Goal: Transaction & Acquisition: Purchase product/service

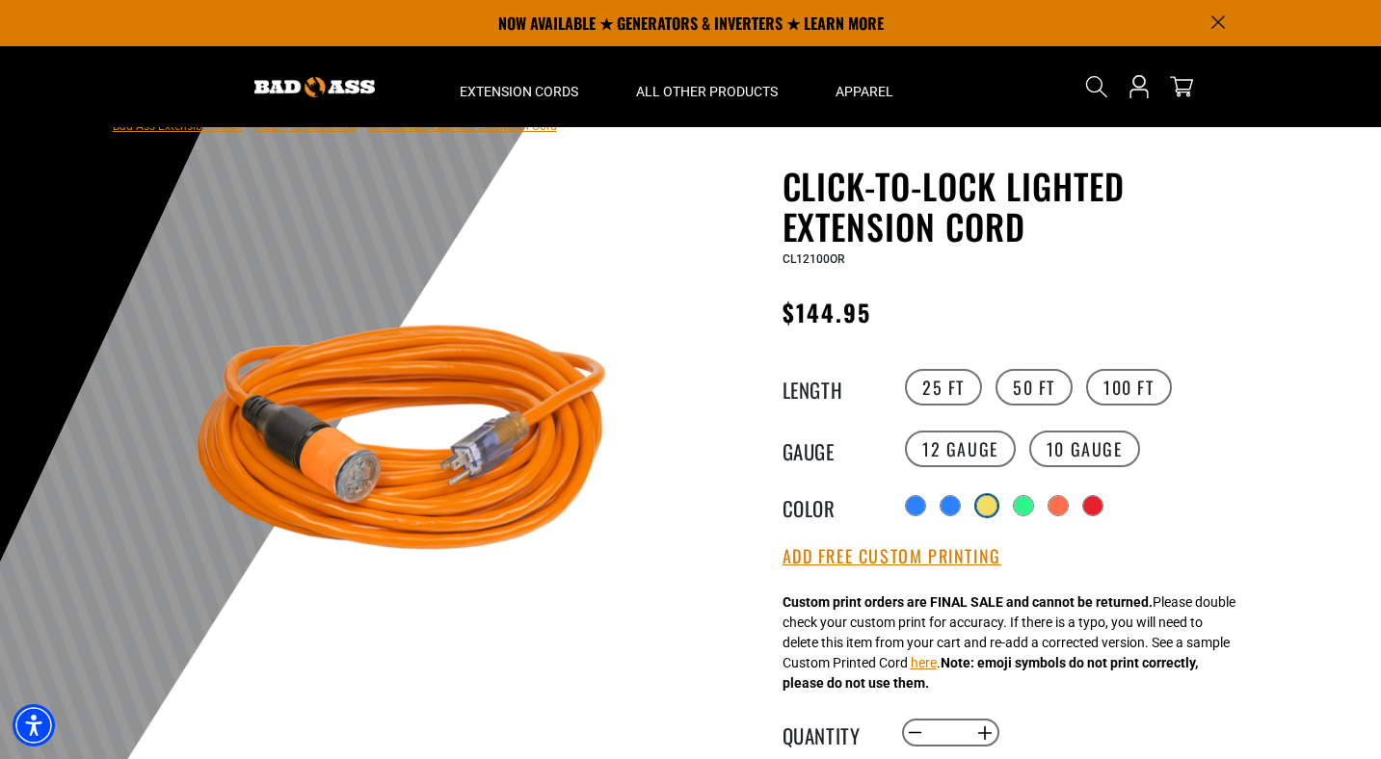
click at [982, 508] on div "products.product.variant_sold_out_or_unavailable" at bounding box center [986, 505] width 19 height 19
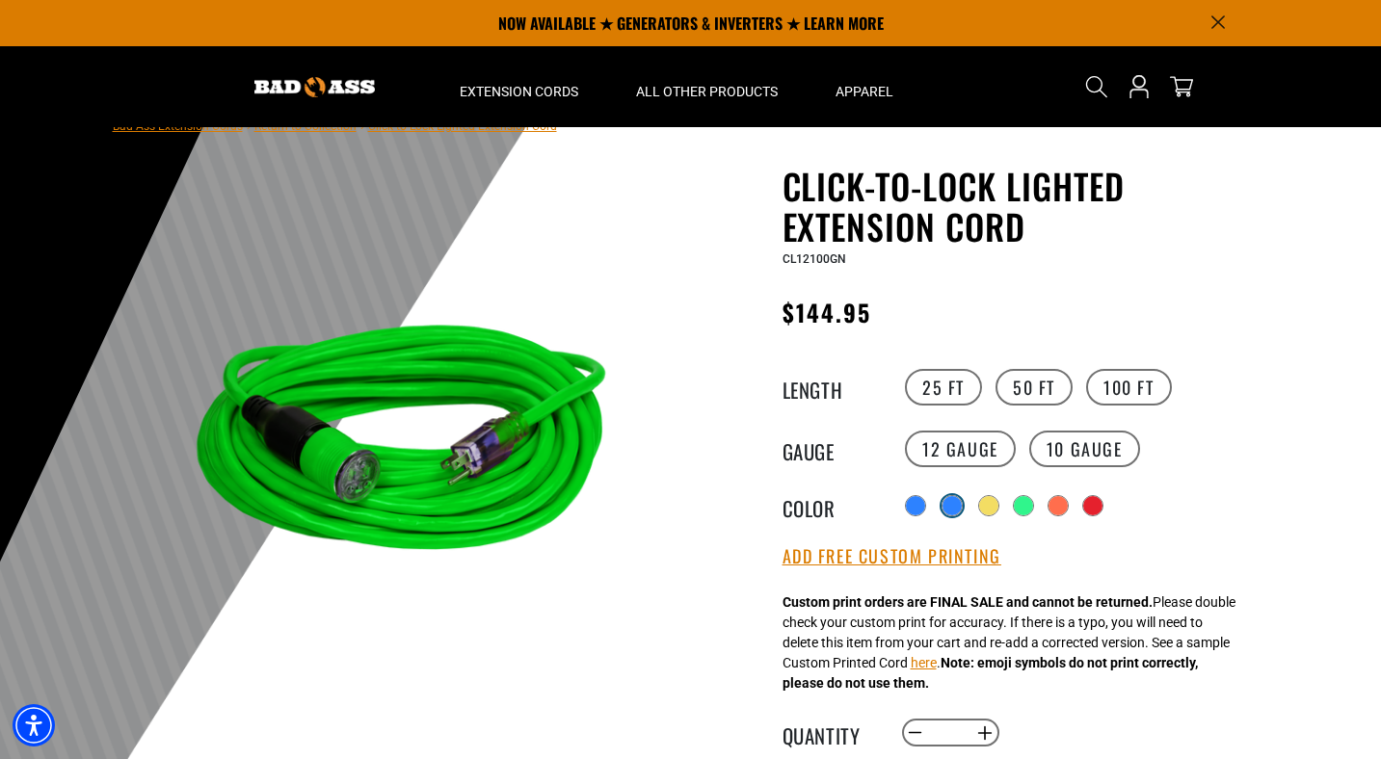
click at [939, 510] on label "products.product.variant_sold_out_or_unavailable" at bounding box center [951, 505] width 25 height 25
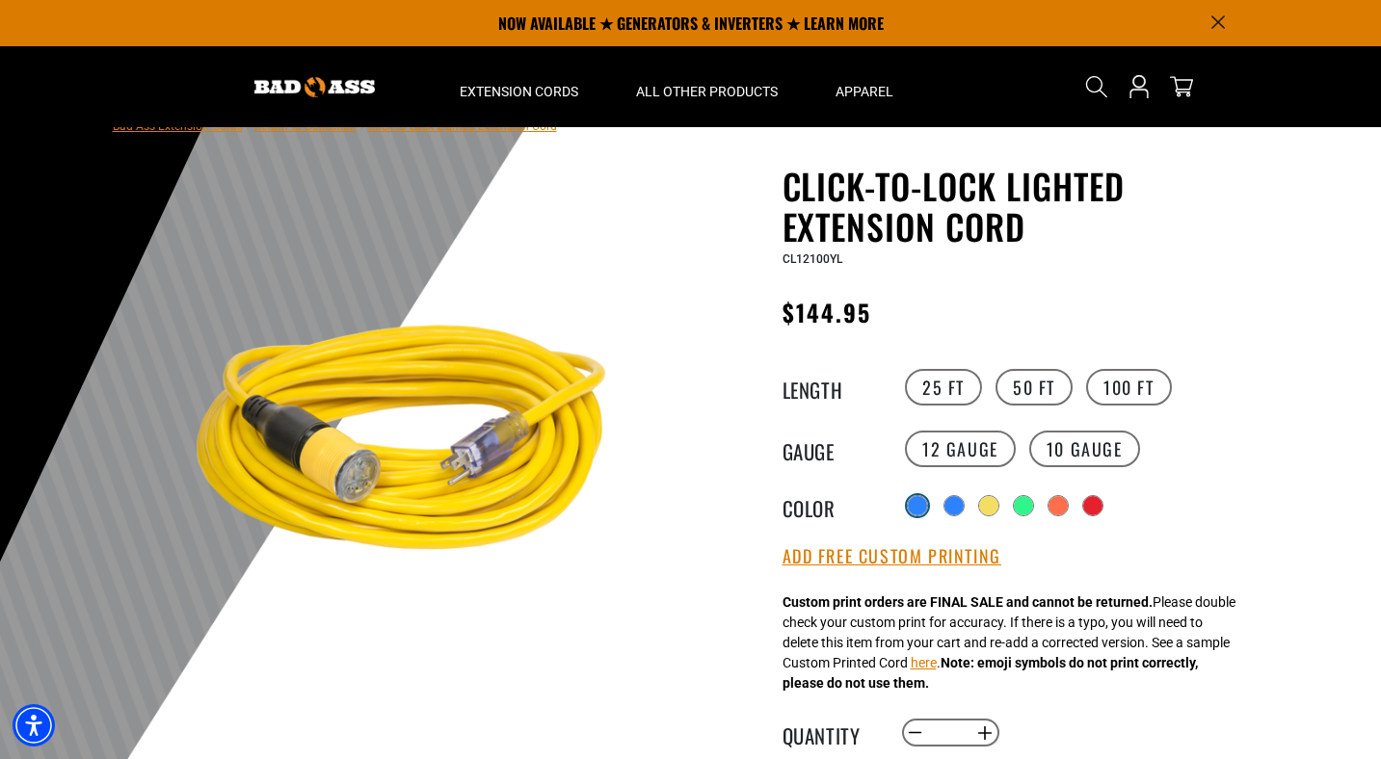
click at [916, 508] on div at bounding box center [917, 505] width 19 height 19
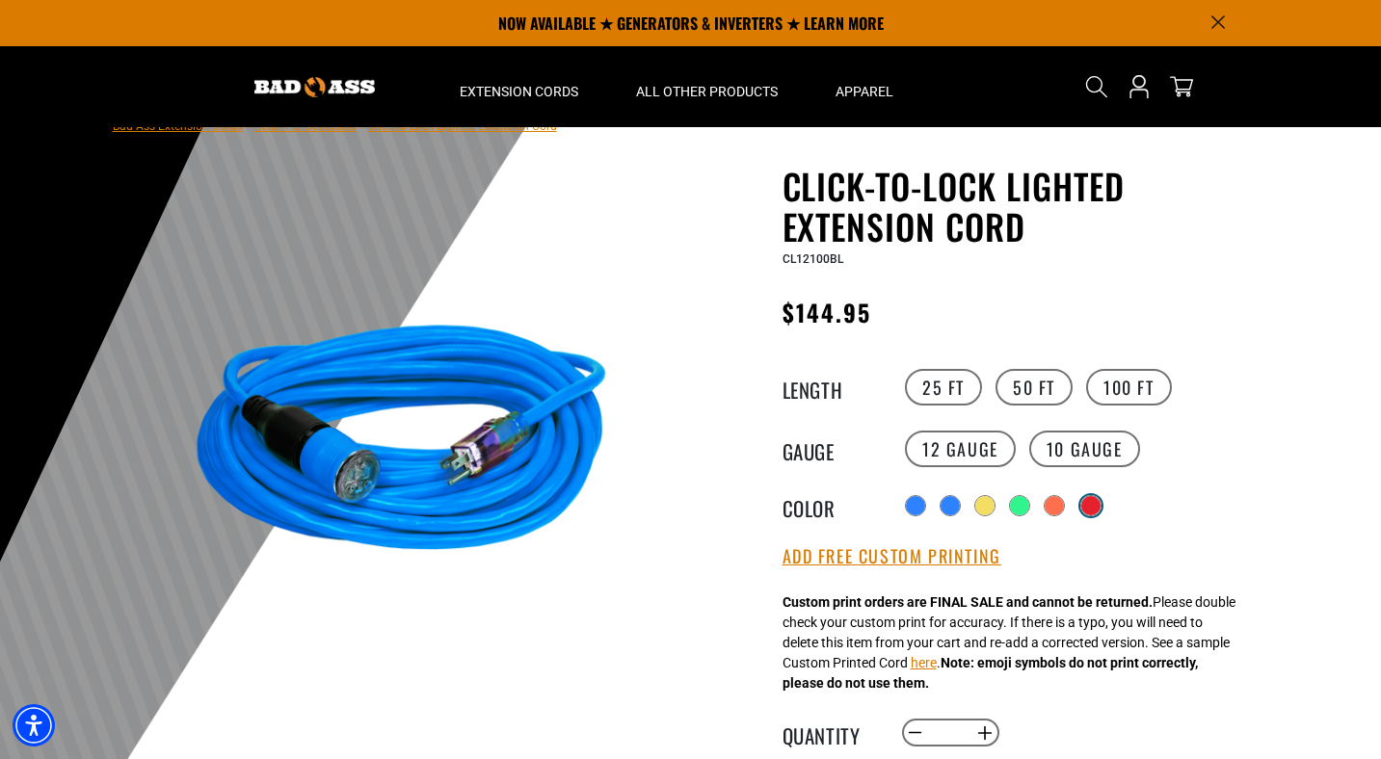
click at [1082, 502] on div "products.product.variant_sold_out_or_unavailable" at bounding box center [1090, 505] width 21 height 21
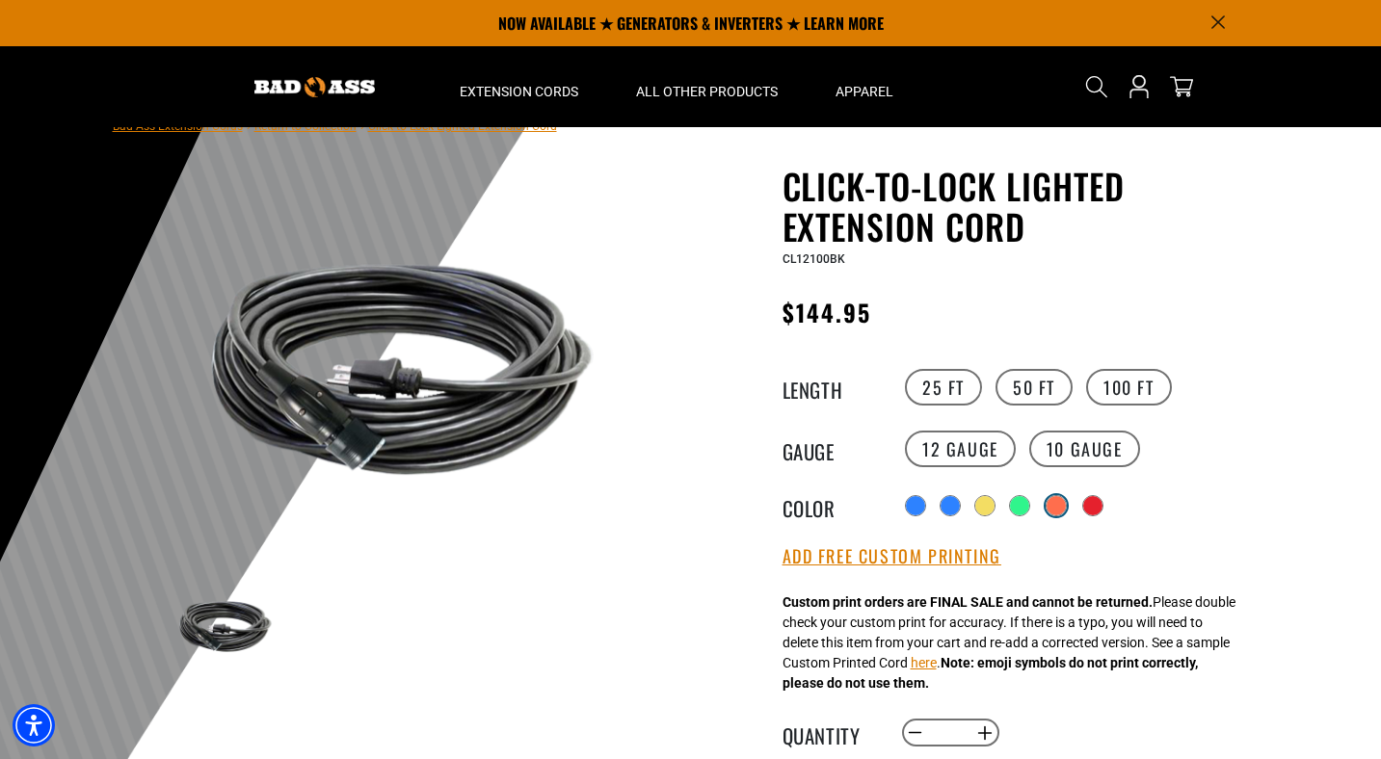
click at [1046, 502] on div "products.product.variant_sold_out_or_unavailable" at bounding box center [1055, 505] width 19 height 19
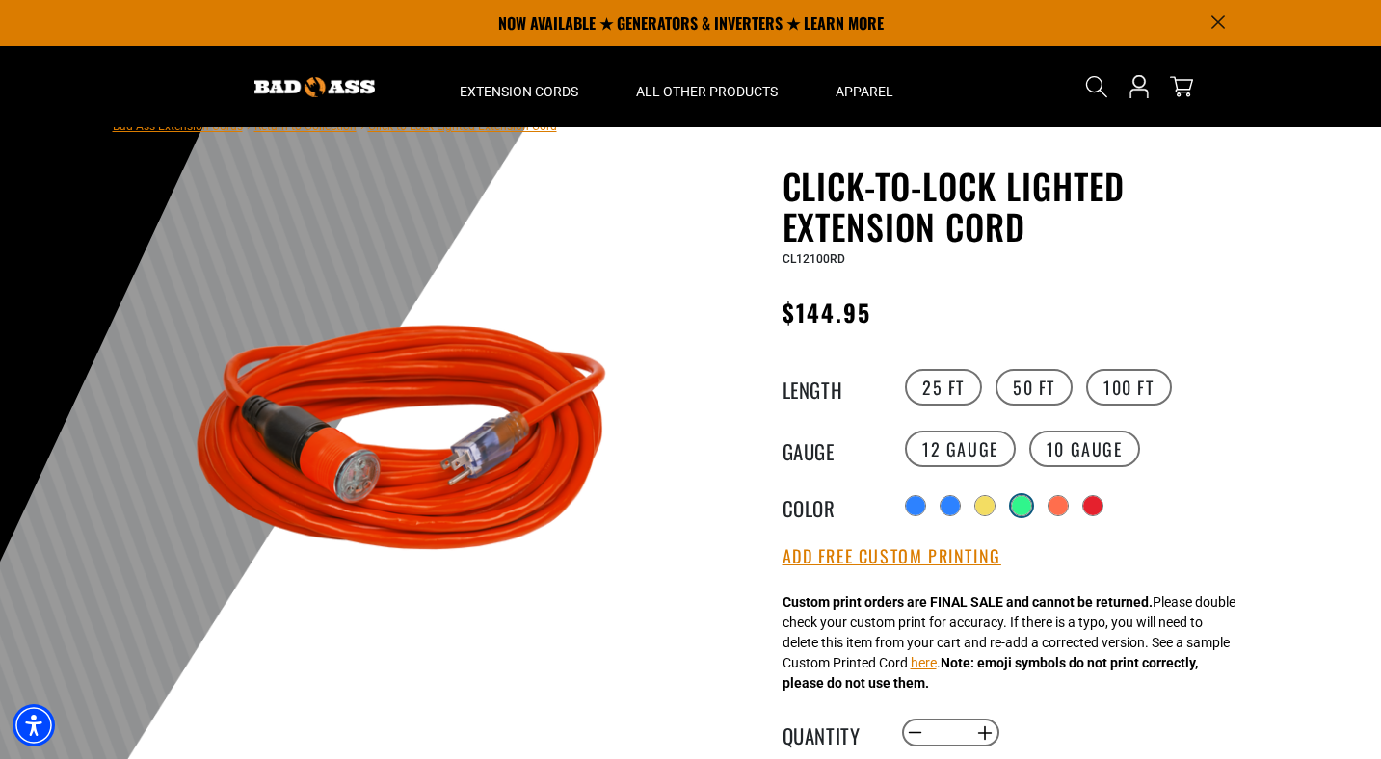
click at [1023, 507] on div "products.product.variant_sold_out_or_unavailable" at bounding box center [1021, 505] width 19 height 19
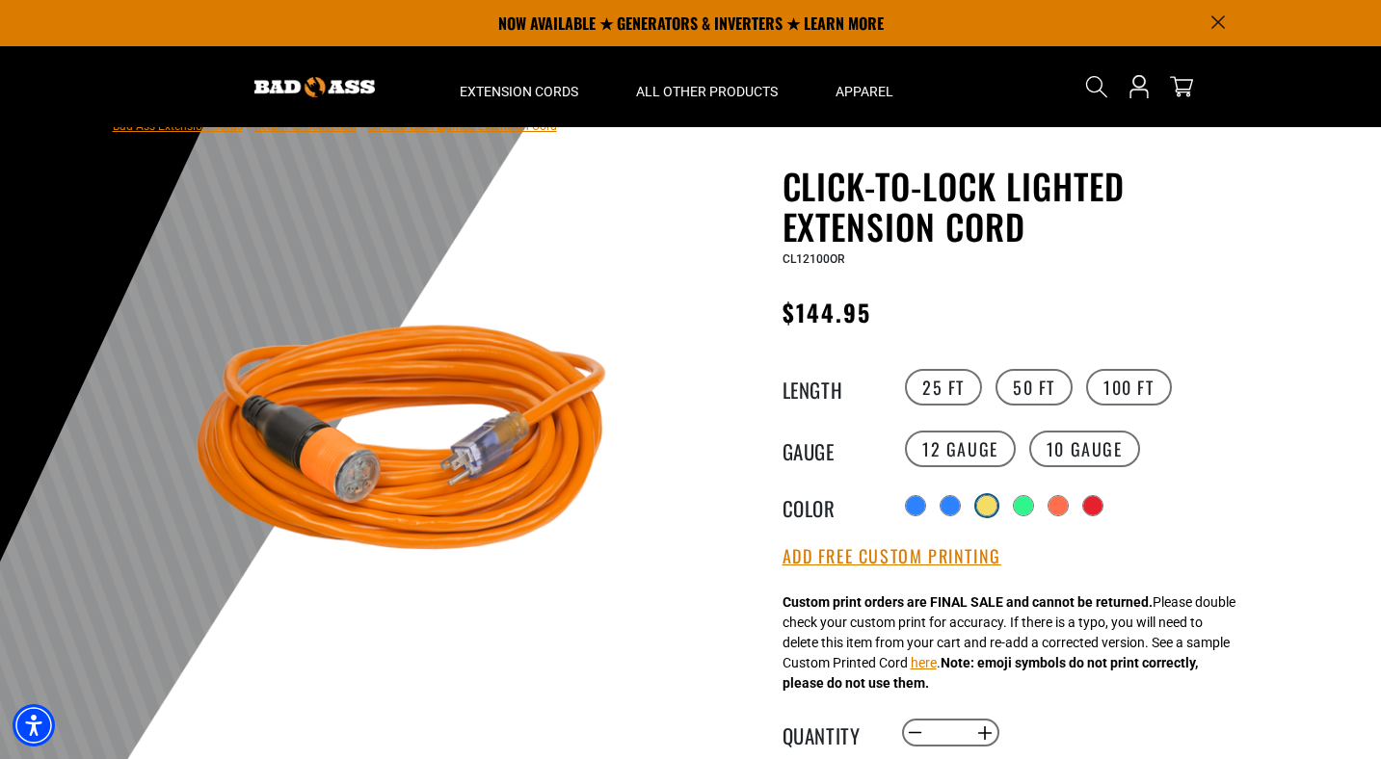
click at [987, 507] on div "products.product.variant_sold_out_or_unavailable" at bounding box center [986, 505] width 19 height 19
